Goal: Find specific page/section: Find specific page/section

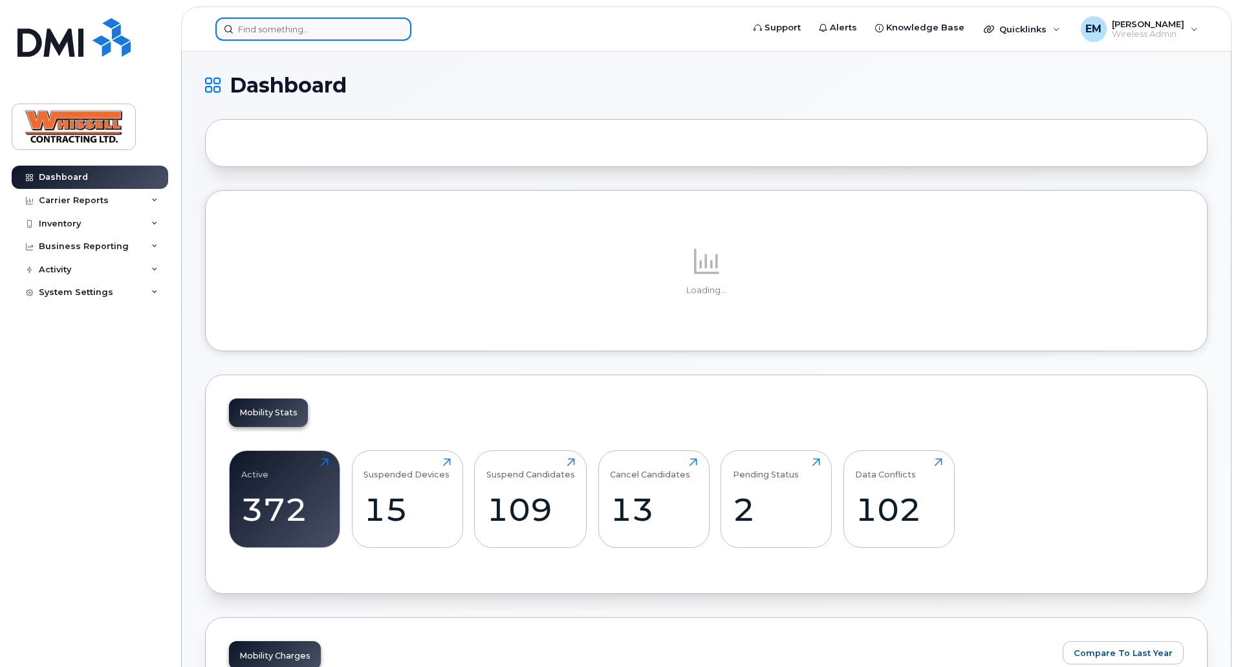
click at [287, 24] on input at bounding box center [313, 28] width 196 height 23
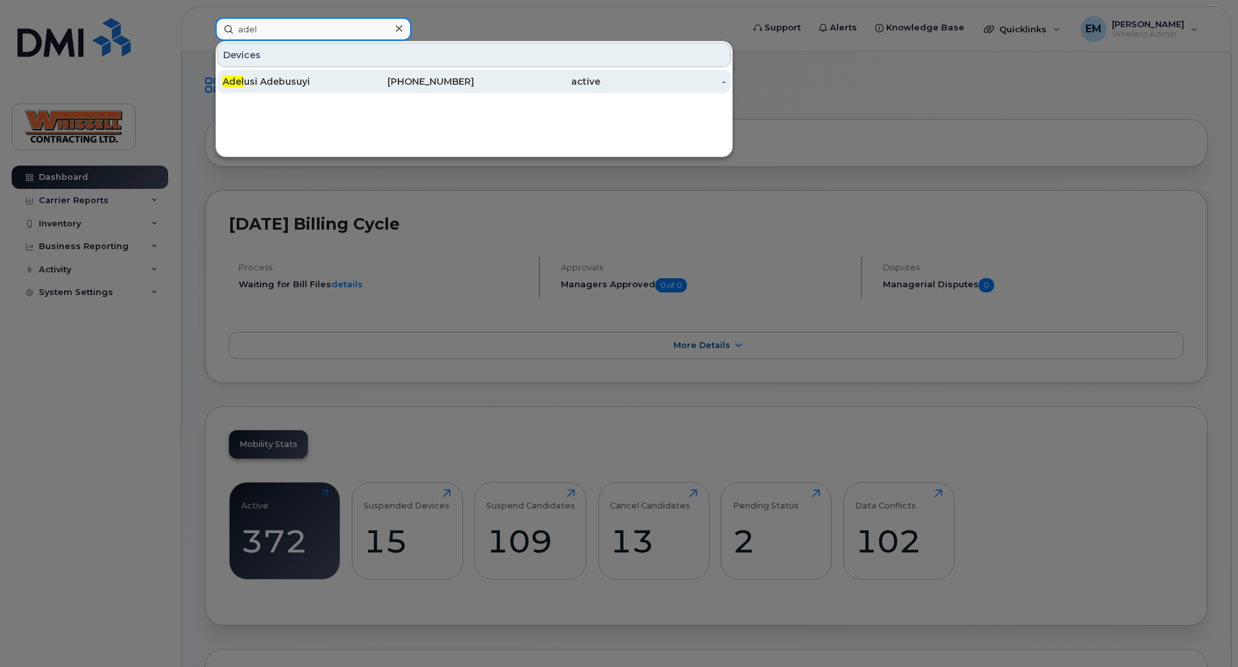
type input "adel"
click at [268, 80] on div "Adel usi Adebusuyi" at bounding box center [286, 81] width 126 height 13
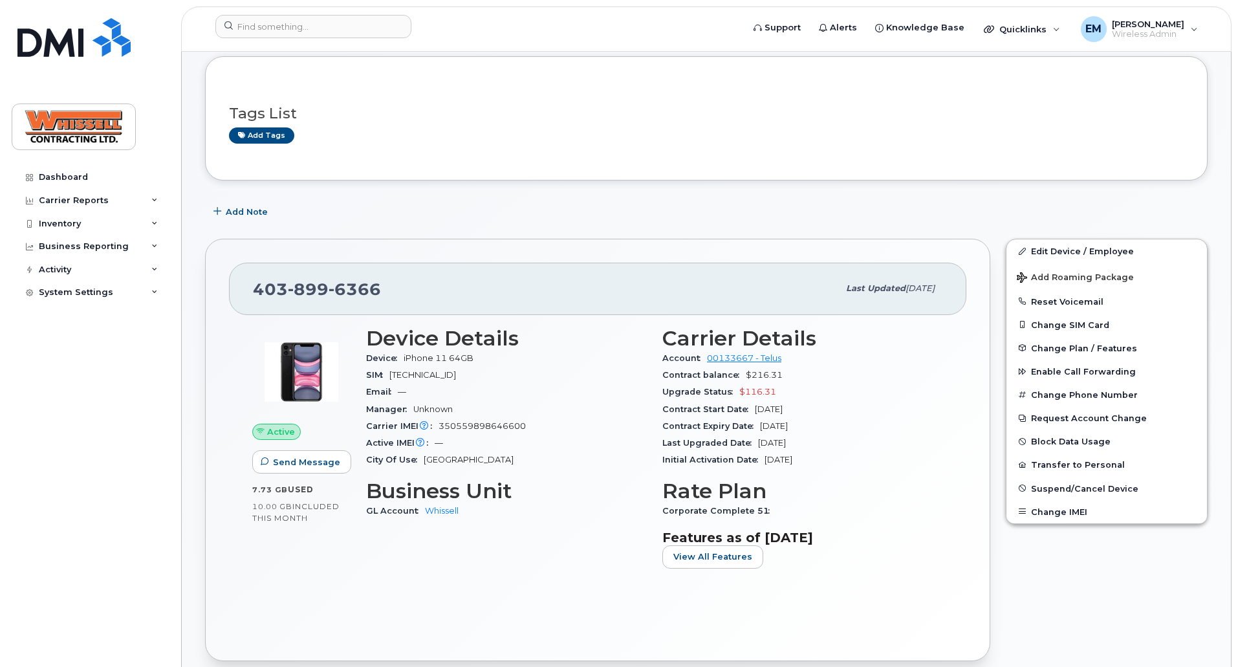
scroll to position [129, 0]
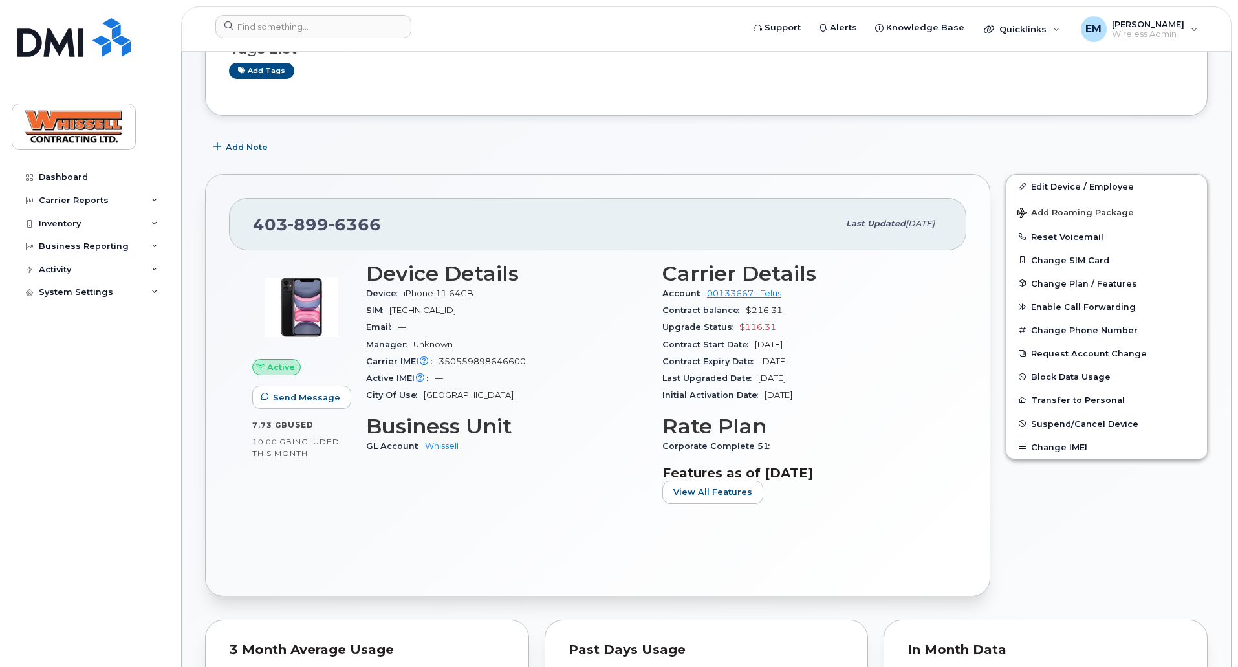
drag, startPoint x: 836, startPoint y: 389, endPoint x: 712, endPoint y: 359, distance: 127.7
click at [712, 359] on section "Carrier Details Account 00133667 - Telus Contract balance $216.31 Upgrade Statu…" at bounding box center [802, 333] width 281 height 142
click at [711, 353] on div "Contract Expiry Date [DATE]" at bounding box center [802, 361] width 281 height 17
